Goal: Task Accomplishment & Management: Complete application form

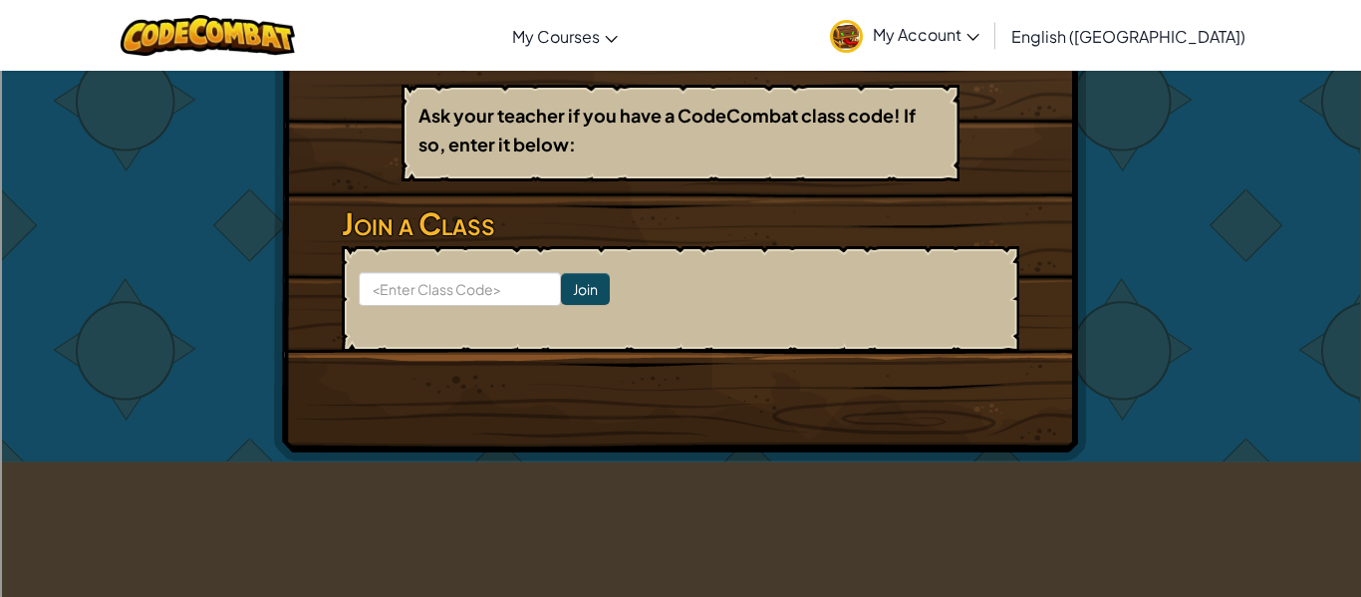
scroll to position [347, 0]
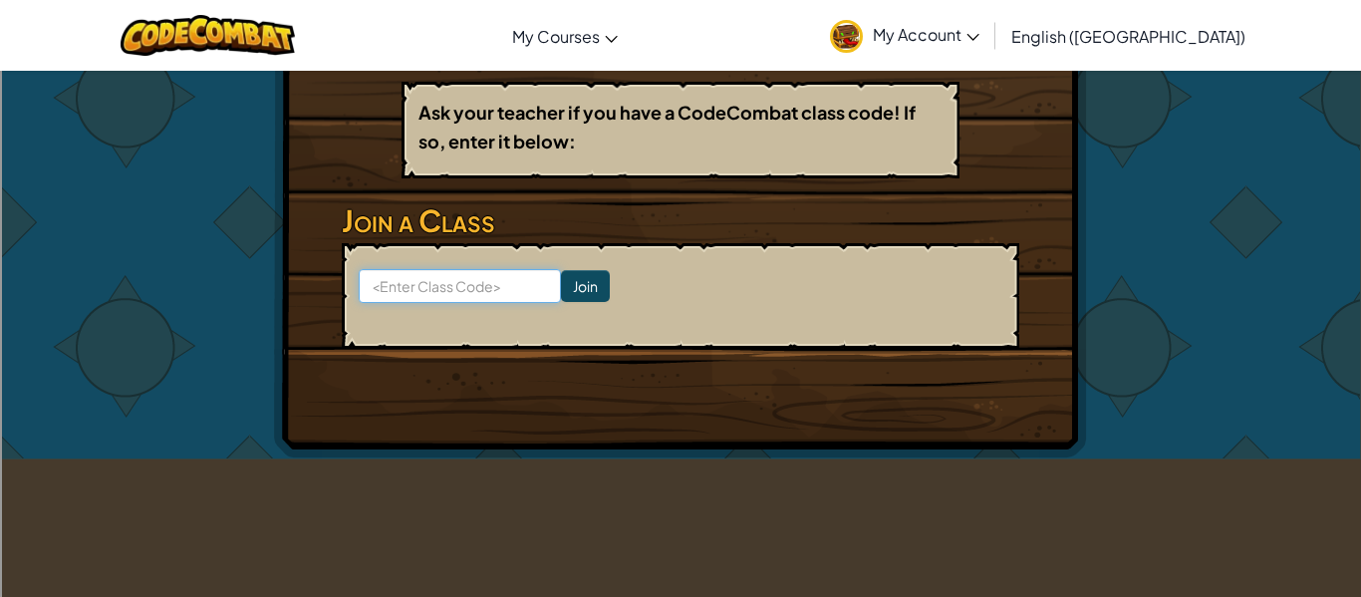
click at [544, 277] on input at bounding box center [460, 286] width 202 height 34
click at [534, 285] on input at bounding box center [460, 286] width 202 height 34
type input "f"
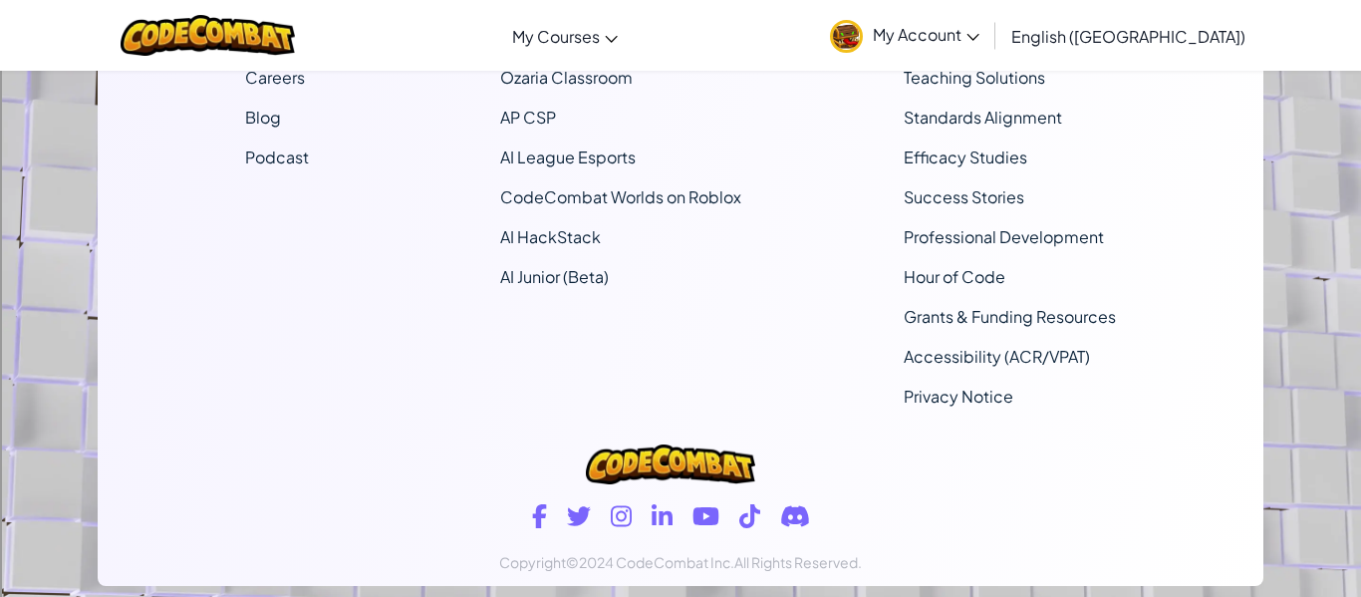
scroll to position [1289, 0]
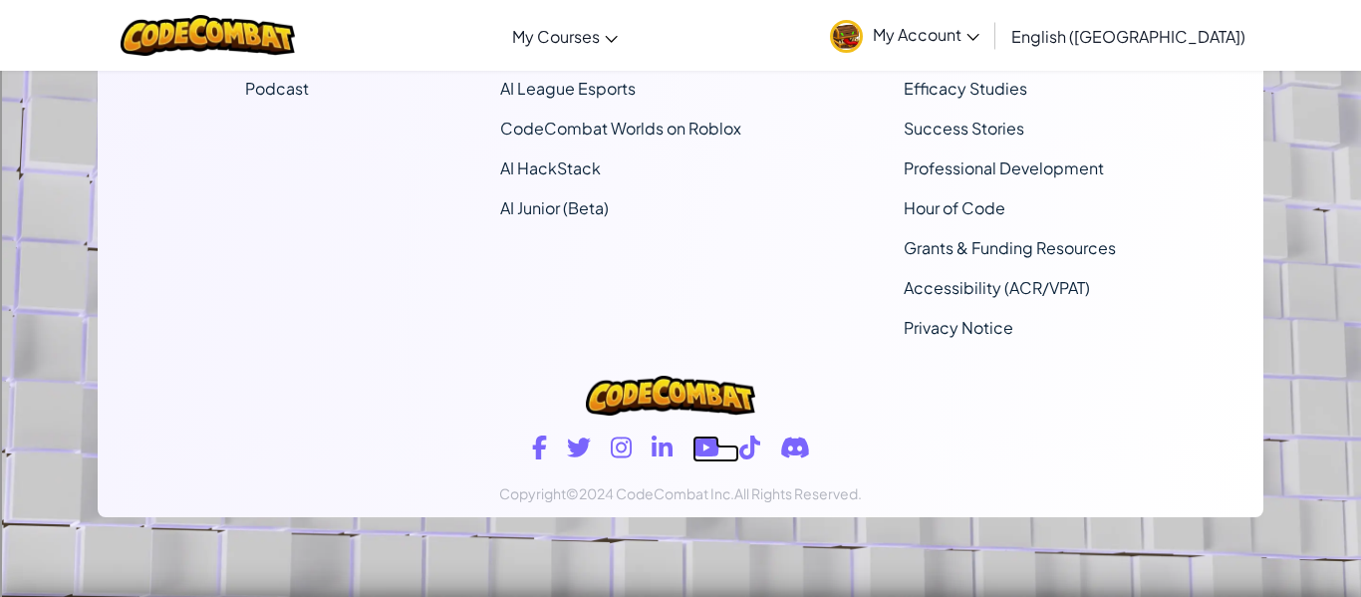
click at [716, 447] on icon at bounding box center [706, 448] width 26 height 18
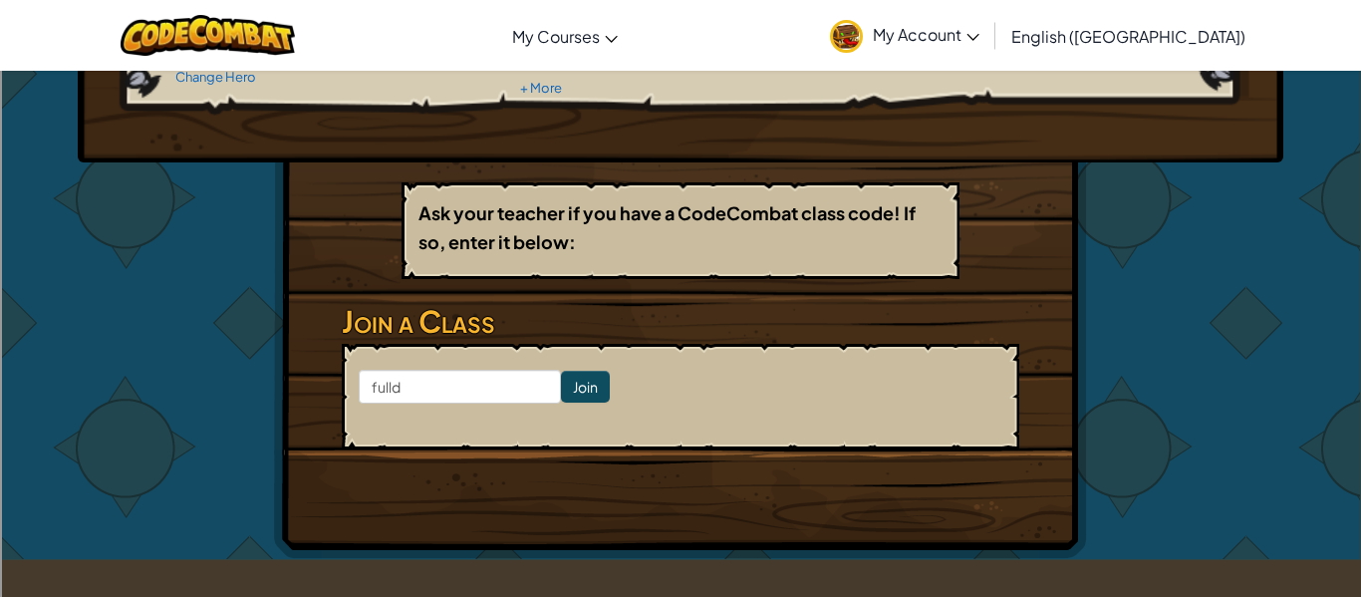
scroll to position [248, 0]
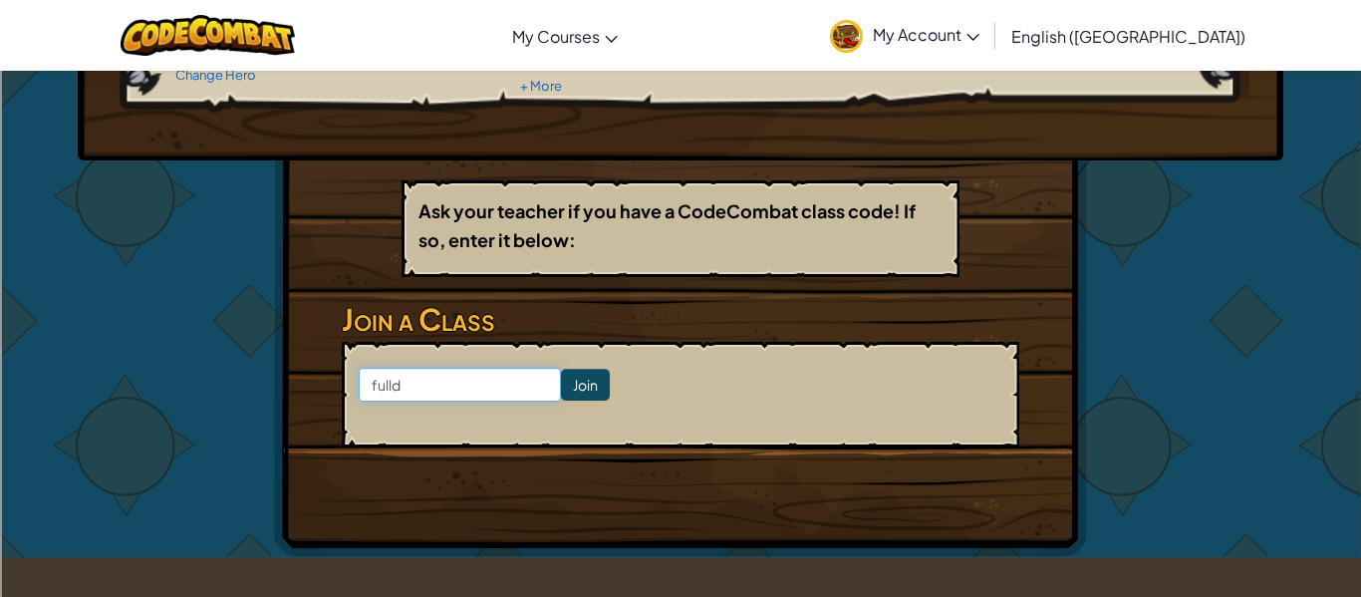
click at [473, 383] on input "fulld" at bounding box center [460, 385] width 202 height 34
type input "fulldrawshort"
click at [598, 387] on input "Join" at bounding box center [585, 385] width 49 height 32
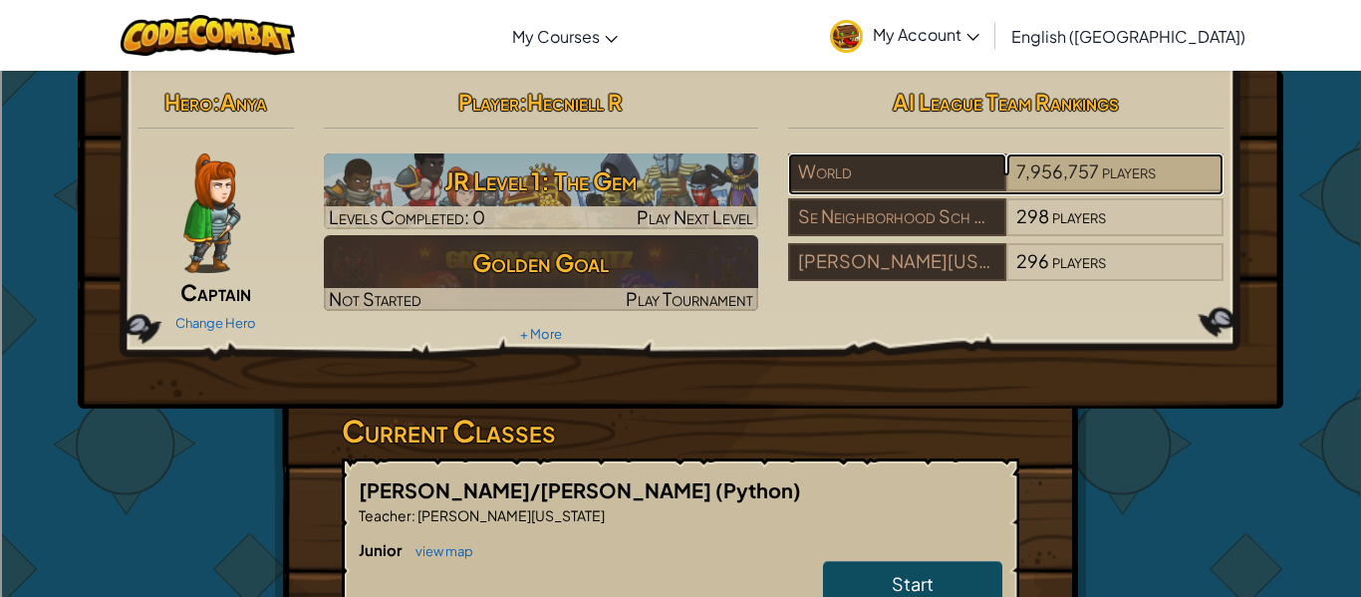
click at [1177, 189] on div "7,956,757 players" at bounding box center [1115, 172] width 217 height 38
